Goal: Transaction & Acquisition: Book appointment/travel/reservation

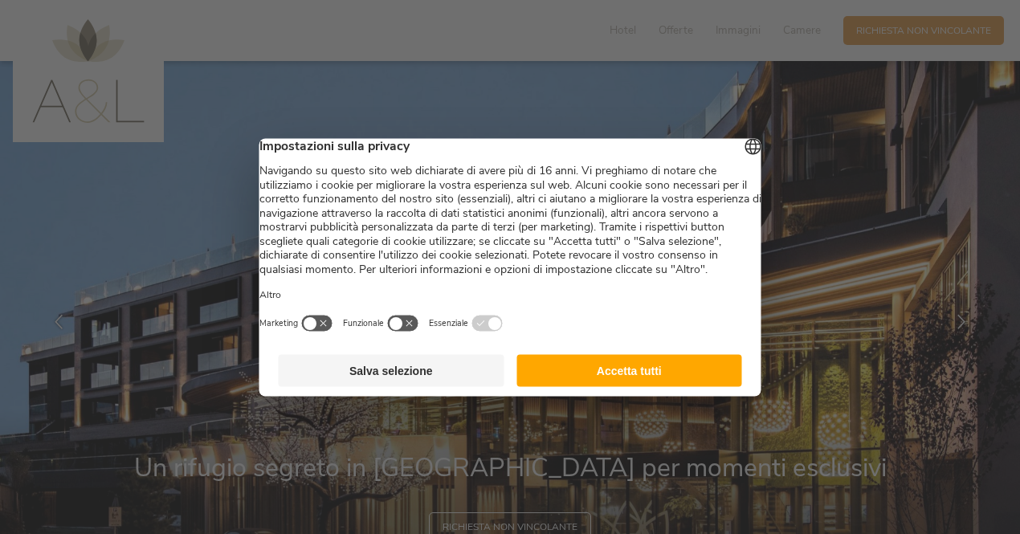
click at [400, 386] on button "Salva selezione" at bounding box center [392, 370] width 226 height 32
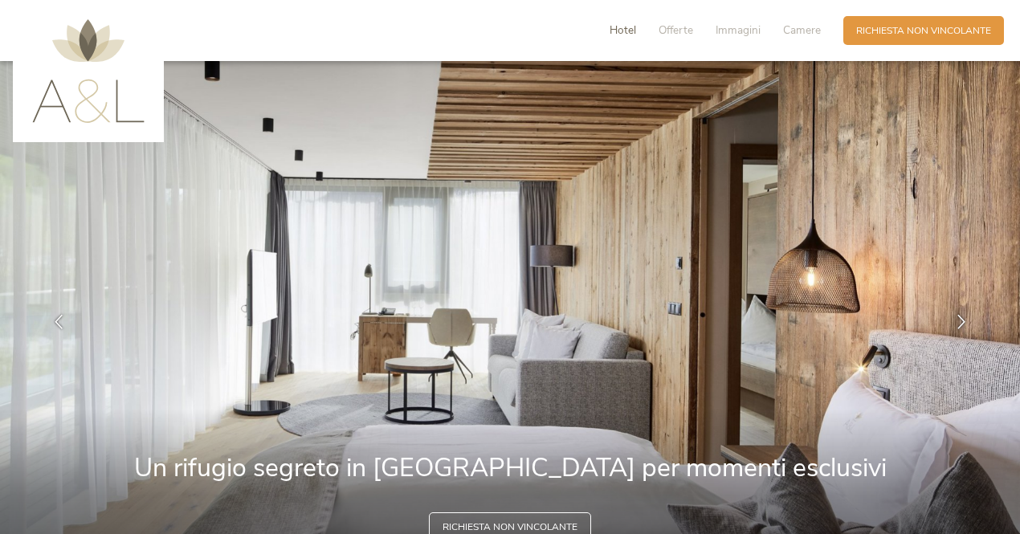
click at [624, 28] on span "Hotel" at bounding box center [623, 29] width 27 height 15
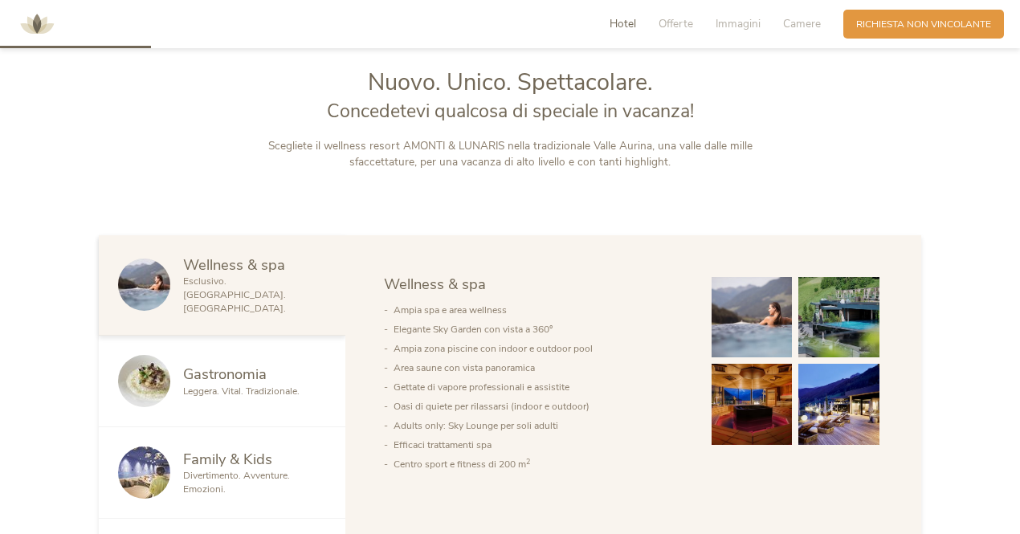
scroll to position [640, 0]
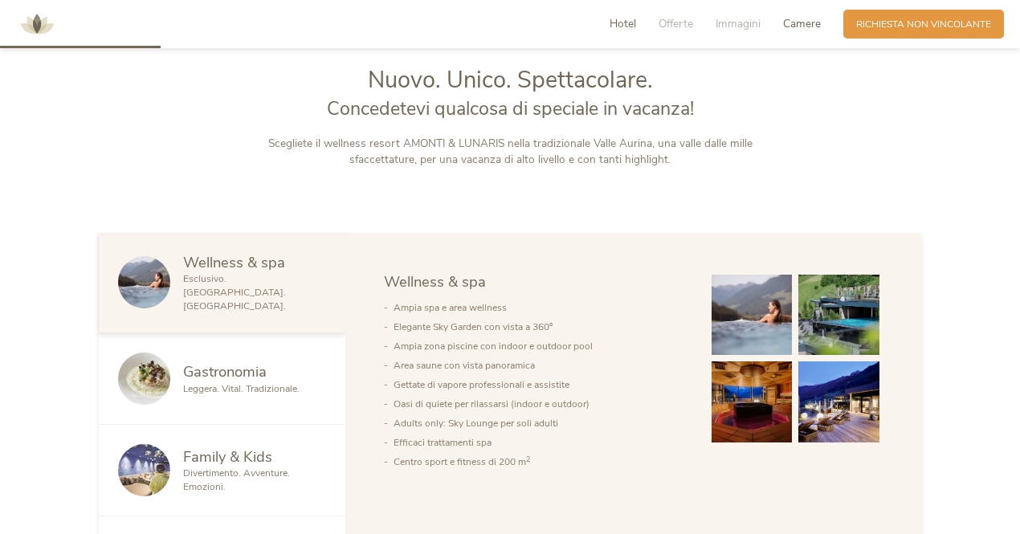
click at [804, 21] on span "Camere" at bounding box center [802, 23] width 38 height 15
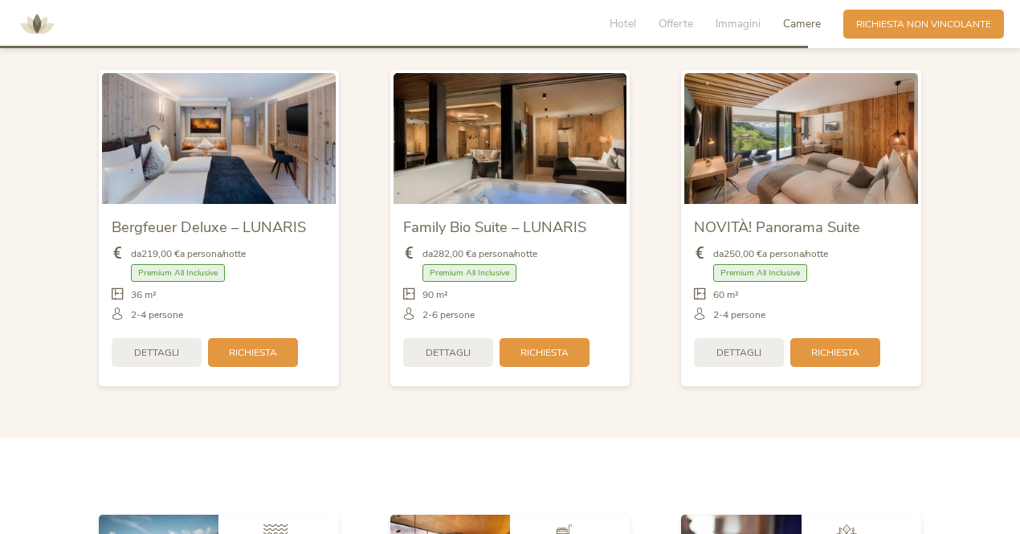
scroll to position [3208, 0]
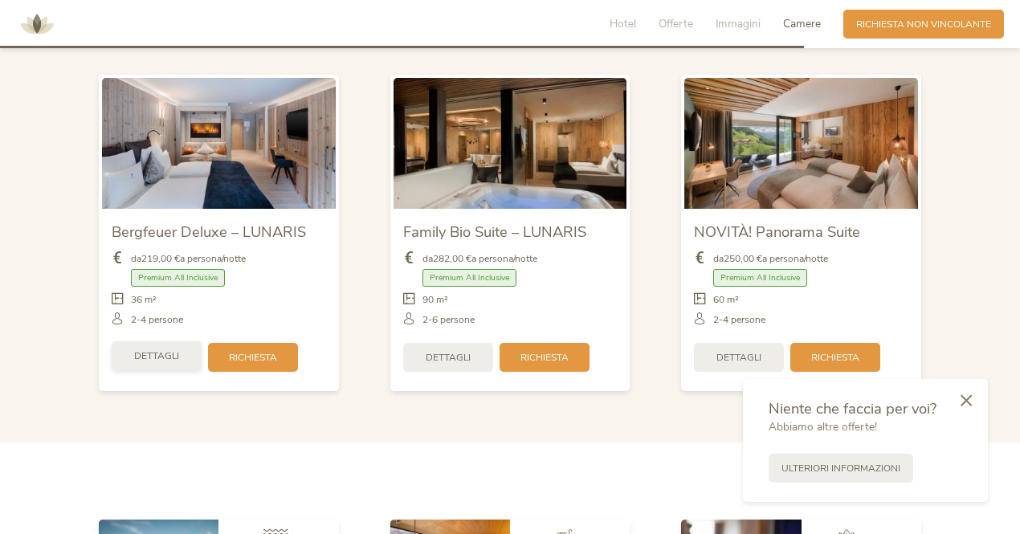
click at [158, 350] on span "Dettagli" at bounding box center [156, 357] width 45 height 14
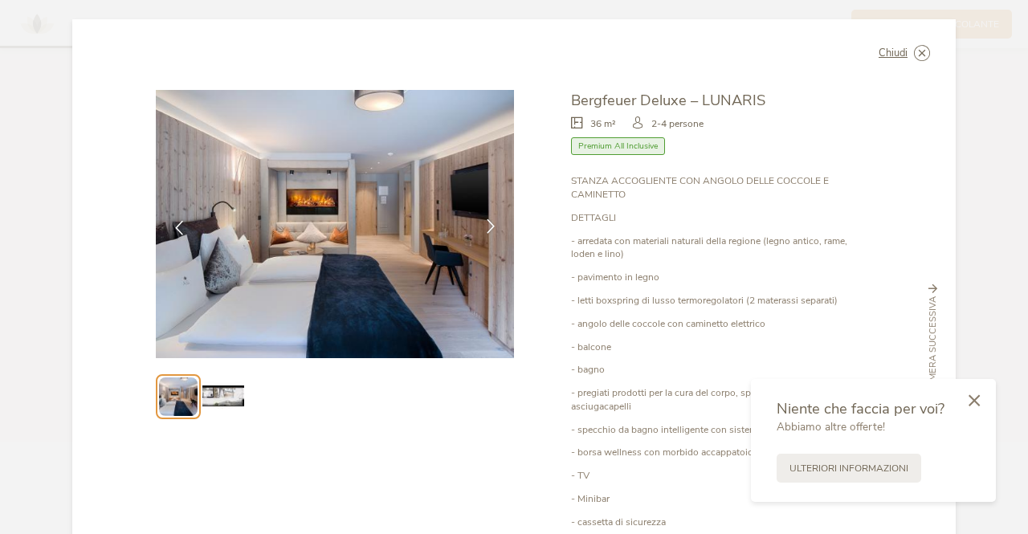
click at [487, 223] on icon at bounding box center [491, 226] width 14 height 14
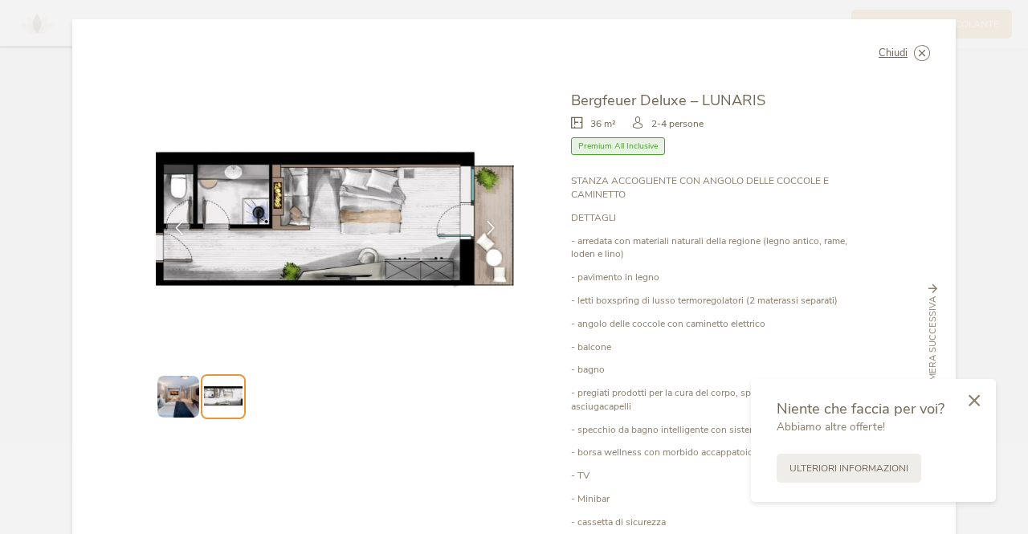
click at [184, 401] on img at bounding box center [177, 396] width 41 height 41
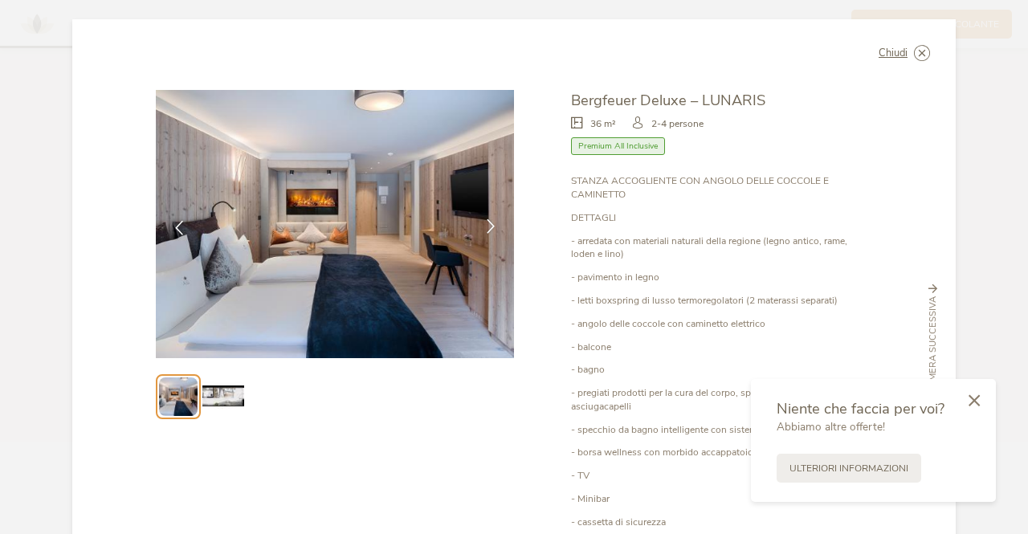
click at [485, 224] on icon at bounding box center [491, 226] width 14 height 14
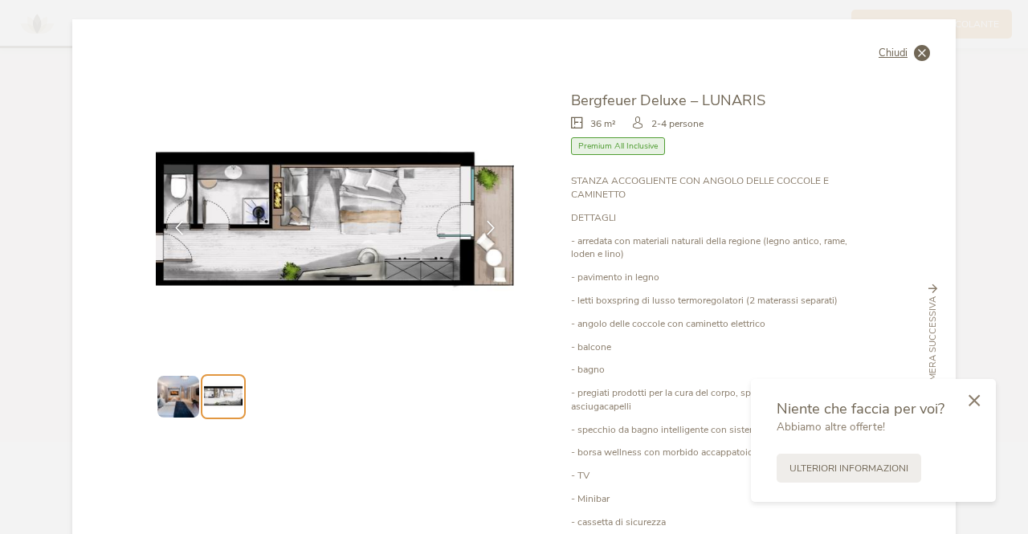
click at [916, 49] on icon at bounding box center [922, 53] width 16 height 16
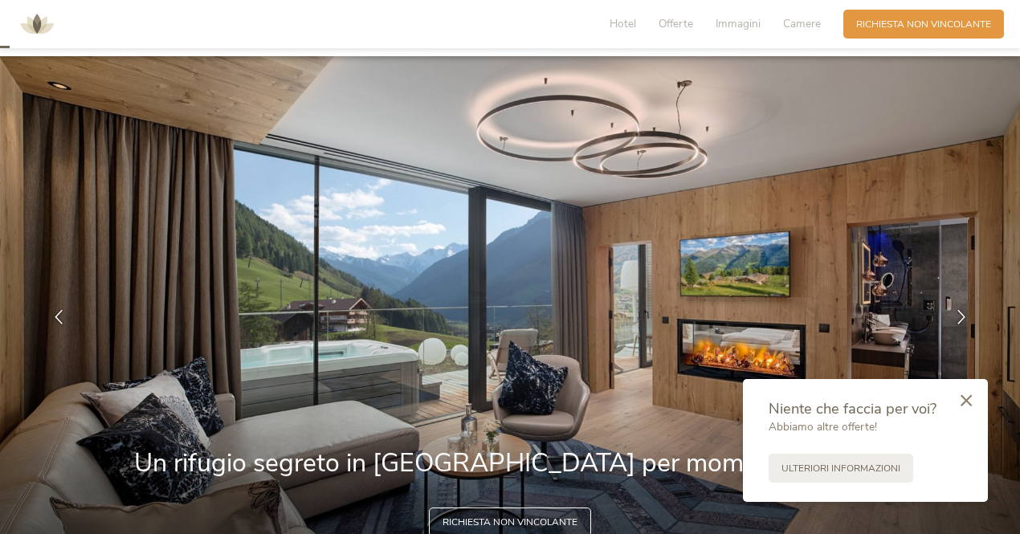
scroll to position [0, 0]
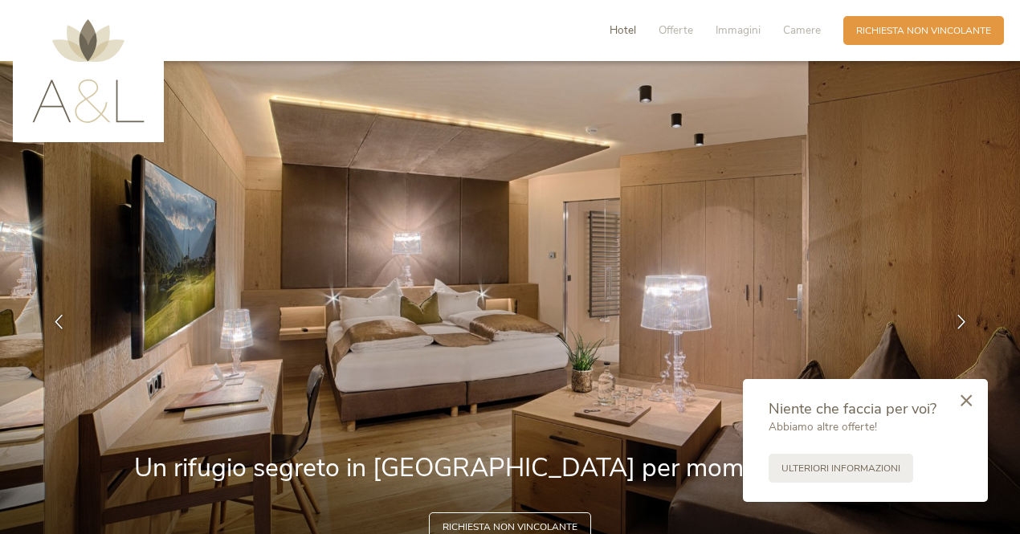
click at [624, 31] on span "Hotel" at bounding box center [623, 29] width 27 height 15
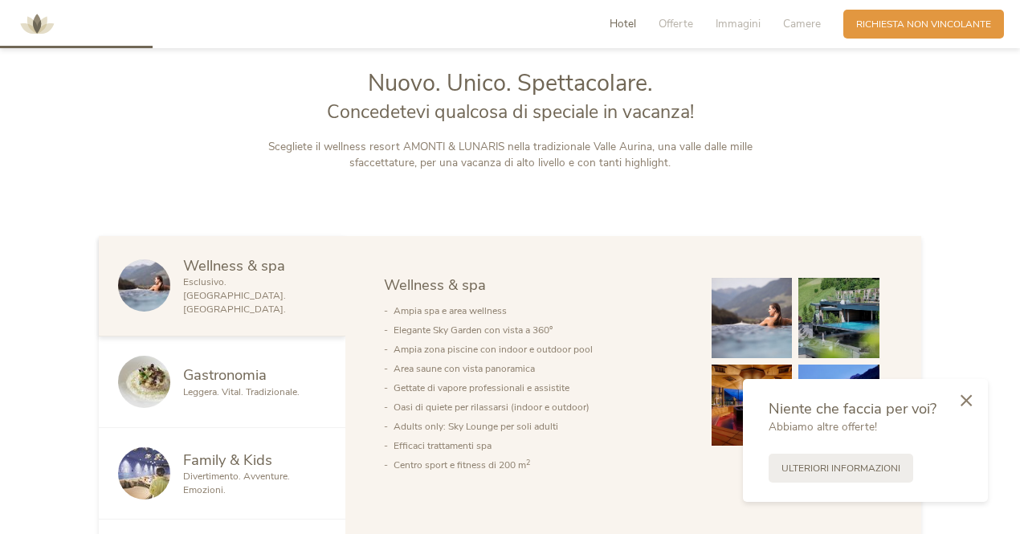
scroll to position [640, 0]
